Goal: Find specific page/section

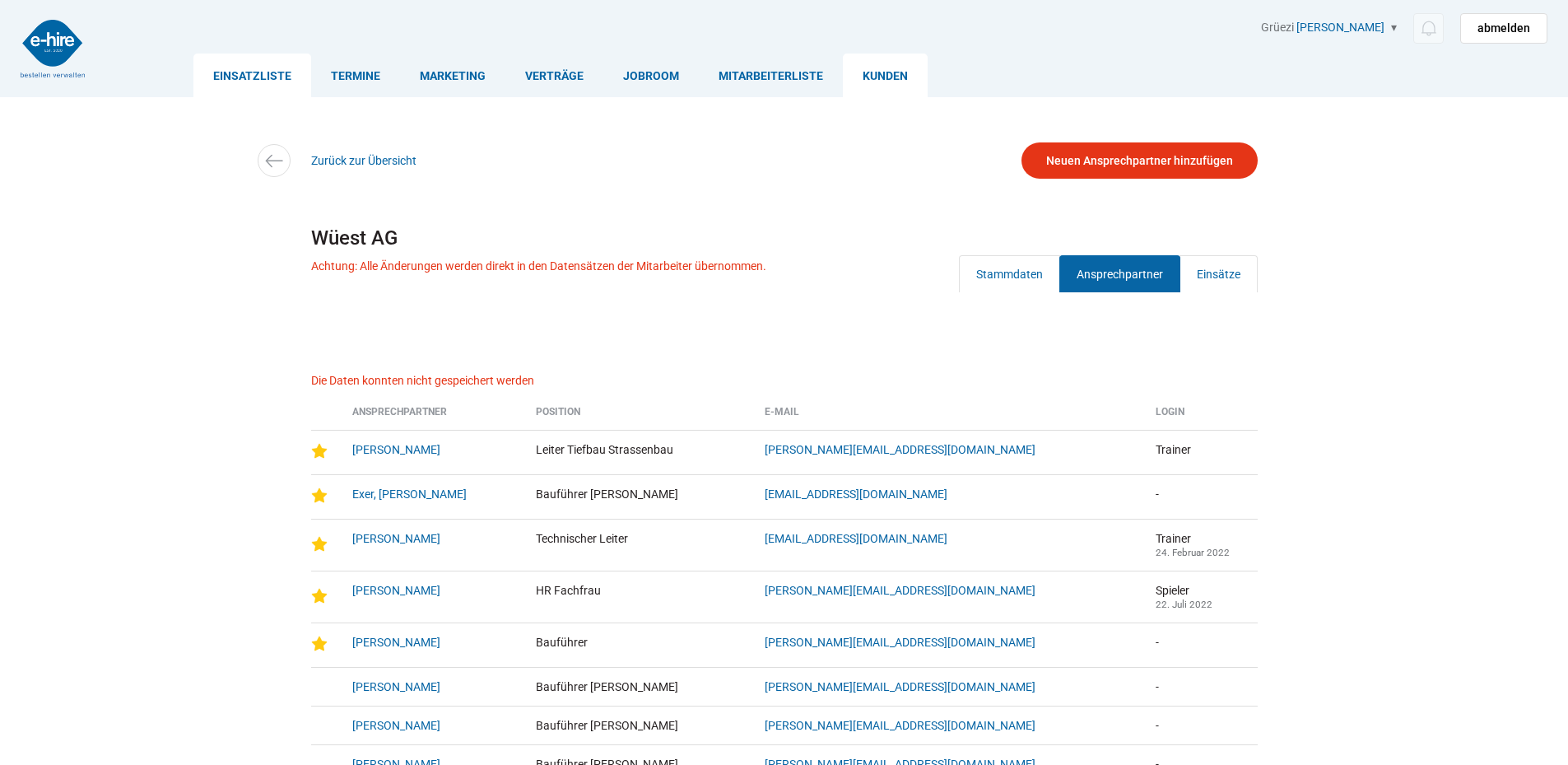
click at [258, 67] on link "Einsatzliste" at bounding box center [253, 76] width 118 height 43
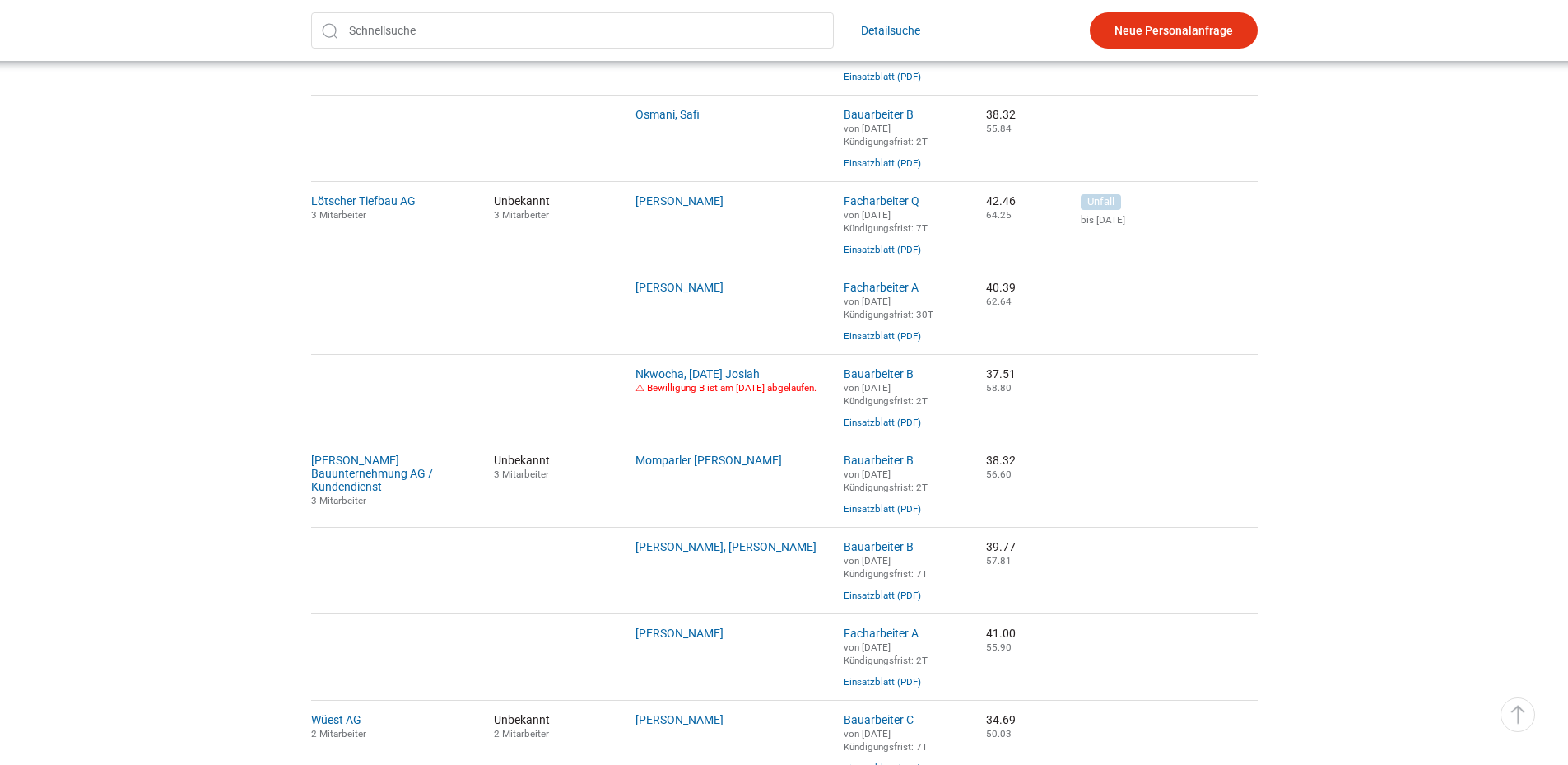
scroll to position [1059, 0]
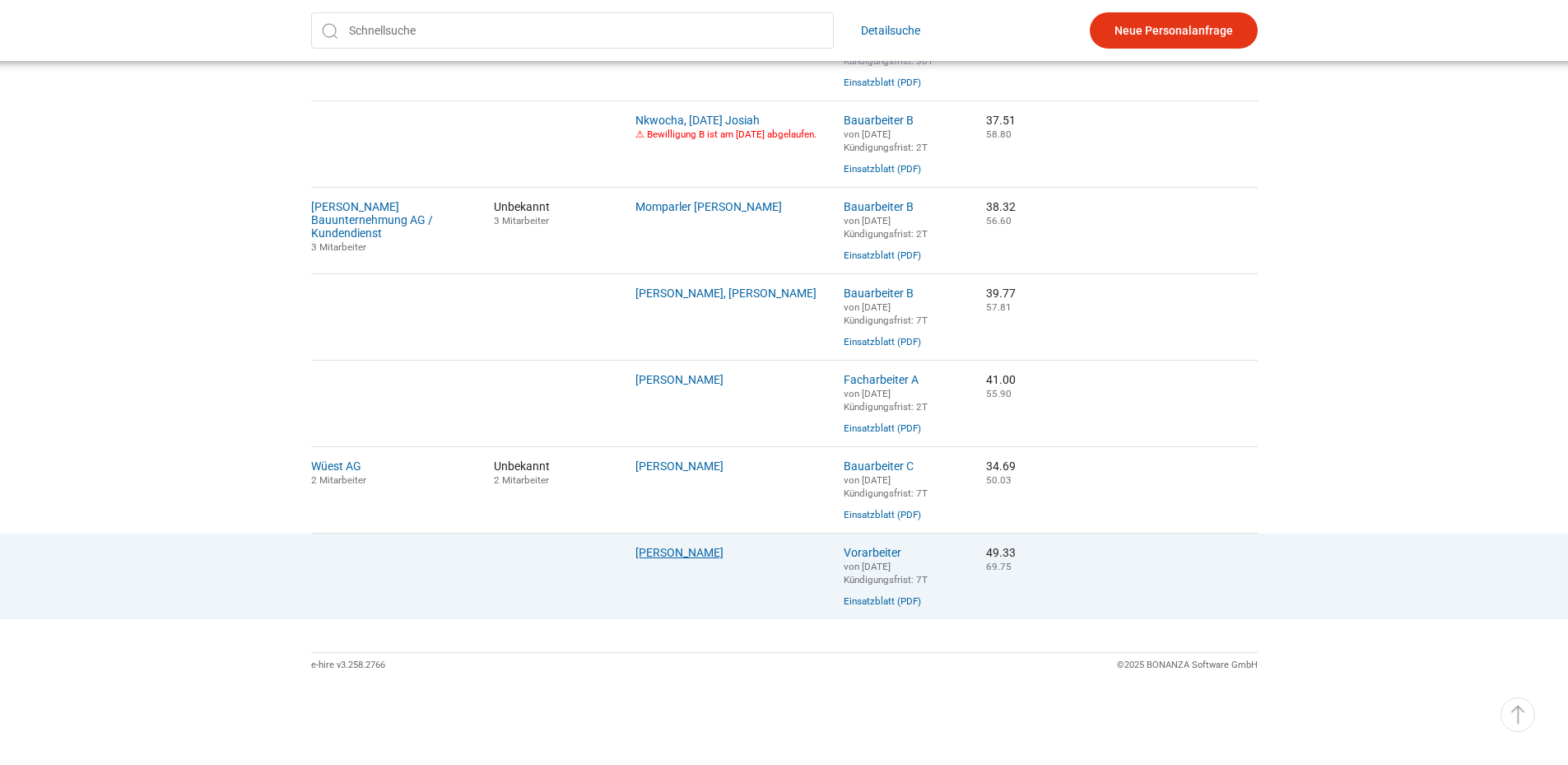
click at [712, 545] on link "Mladenovski, David" at bounding box center [679, 551] width 88 height 13
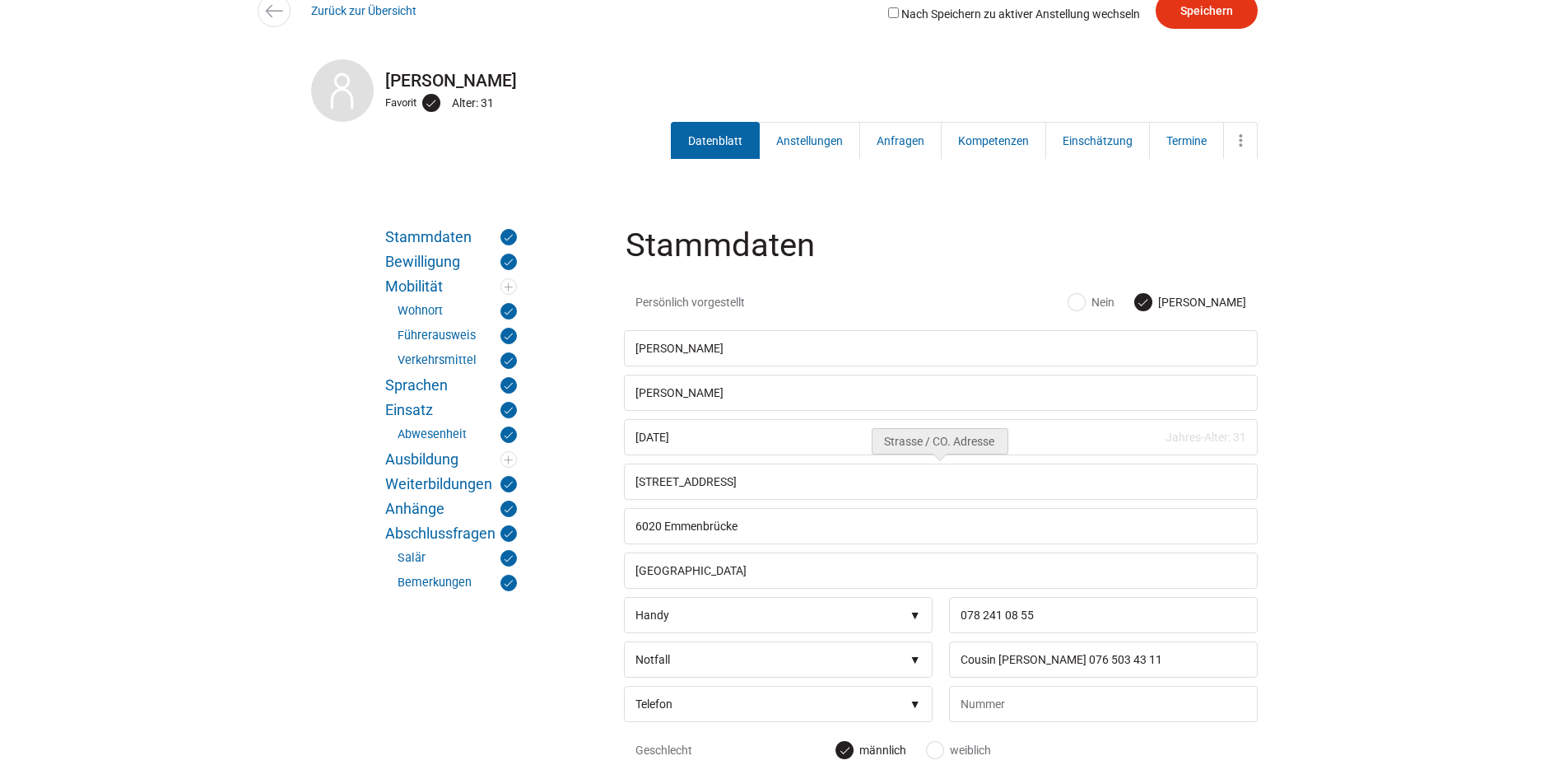
scroll to position [165, 0]
